Goal: Information Seeking & Learning: Learn about a topic

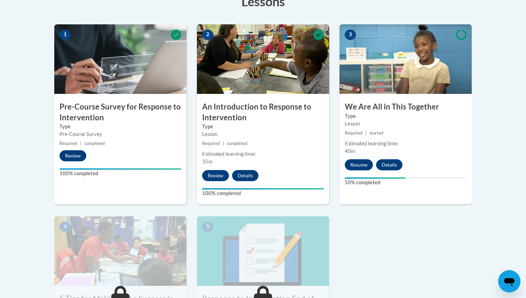
scroll to position [215, 0]
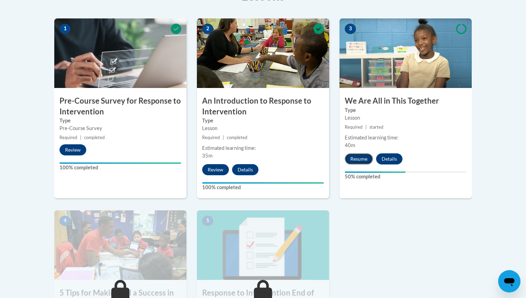
click at [360, 156] on button "Resume" at bounding box center [359, 158] width 28 height 11
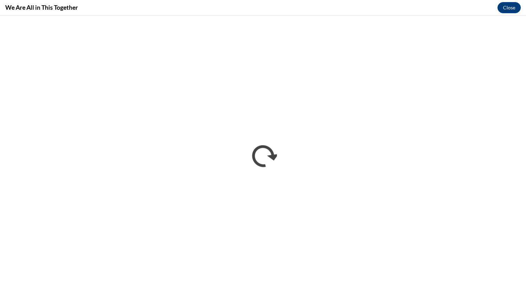
scroll to position [0, 0]
